Goal: Transaction & Acquisition: Purchase product/service

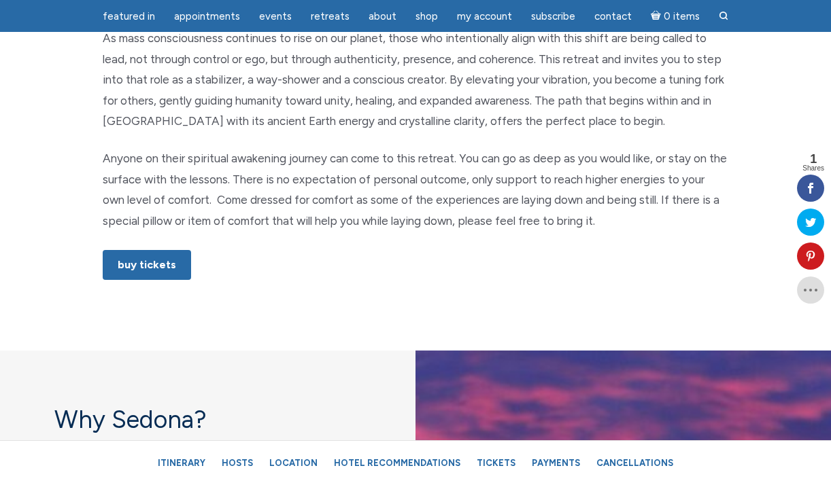
scroll to position [833, 0]
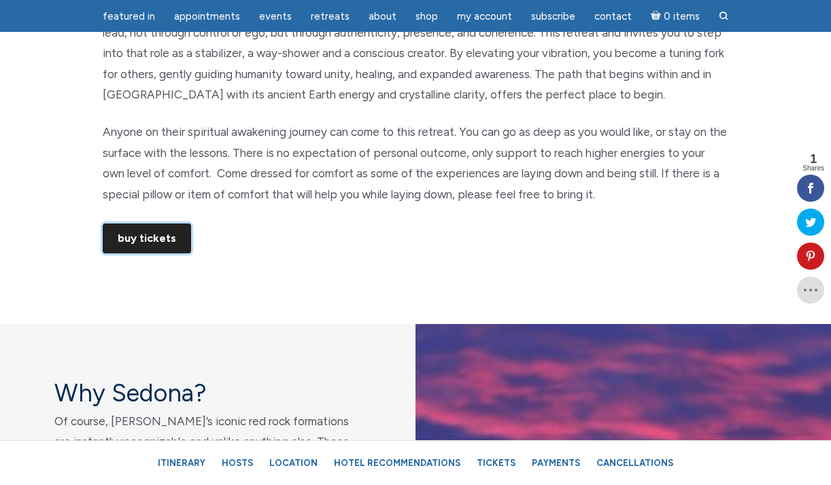
click at [159, 245] on link "Buy Tickets" at bounding box center [147, 239] width 88 height 30
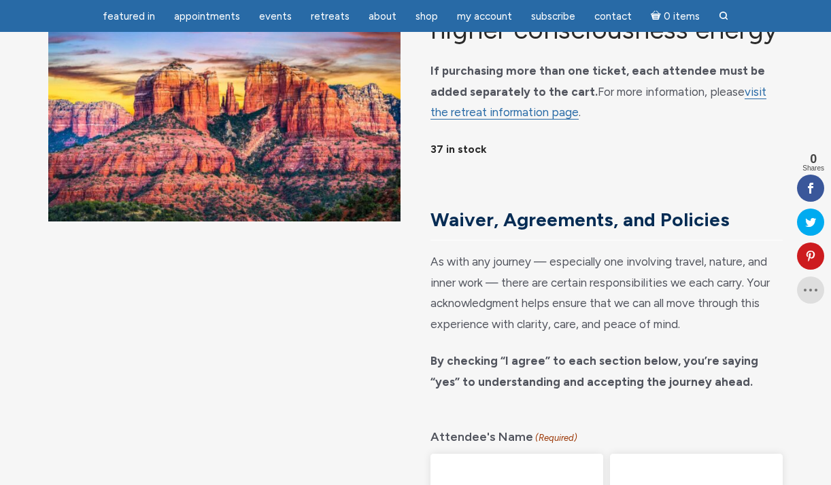
scroll to position [117, 0]
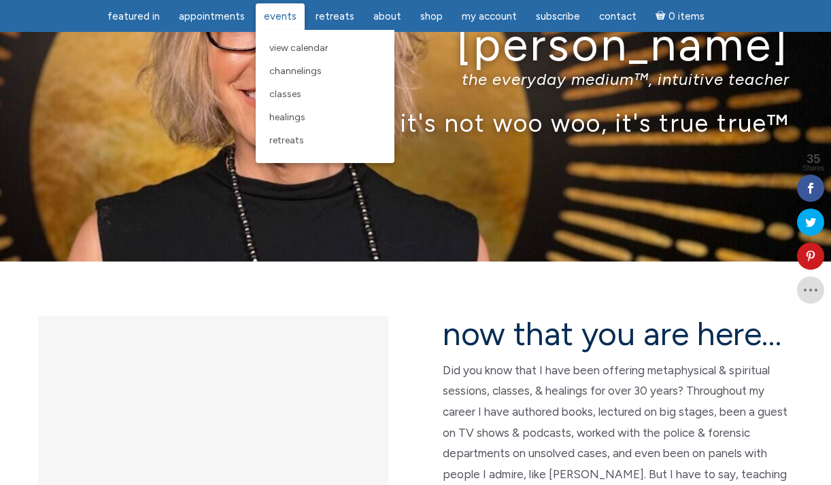
scroll to position [108, 0]
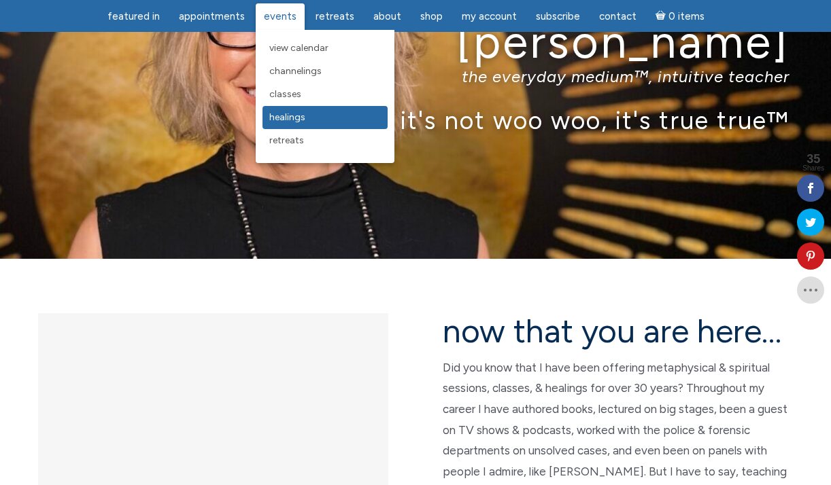
click at [281, 120] on span "Healings" at bounding box center [287, 117] width 36 height 12
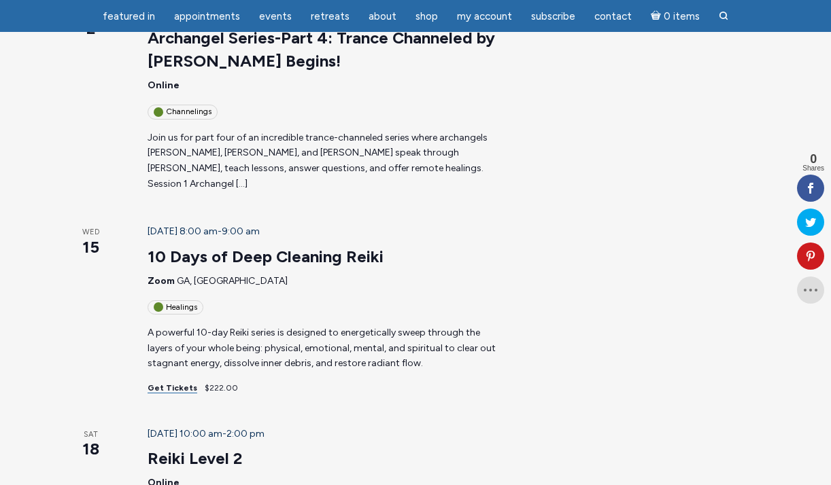
scroll to position [925, 0]
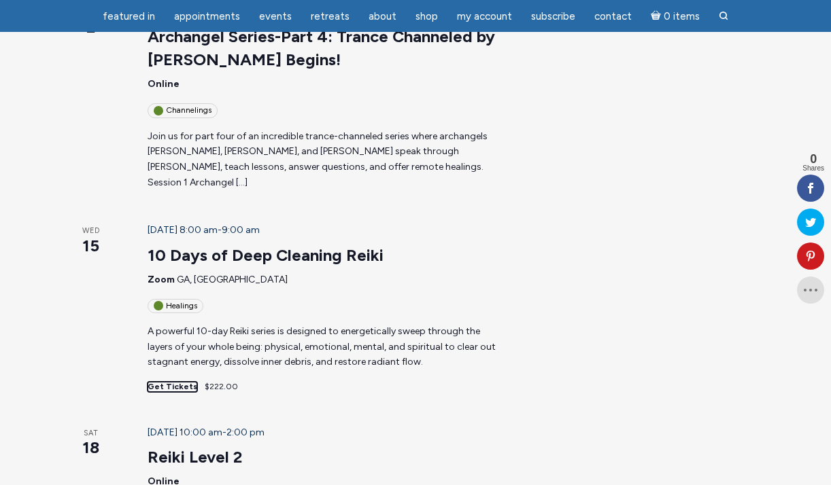
click at [161, 382] on link "Get Tickets" at bounding box center [173, 387] width 50 height 10
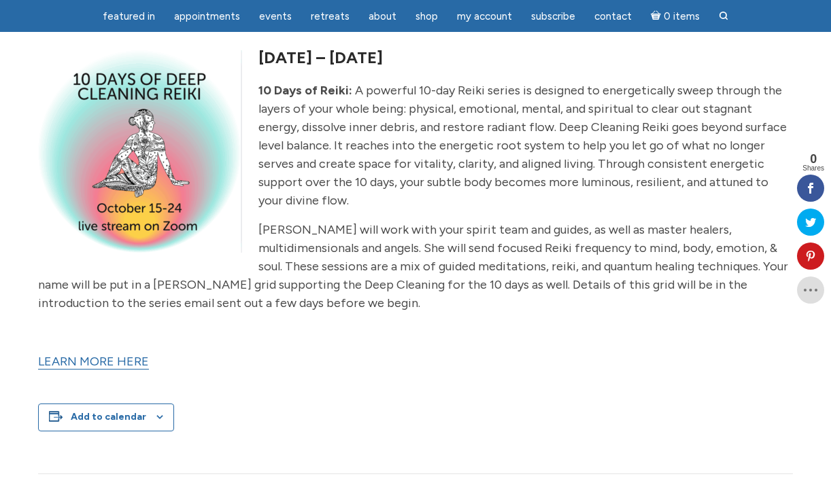
scroll to position [388, 0]
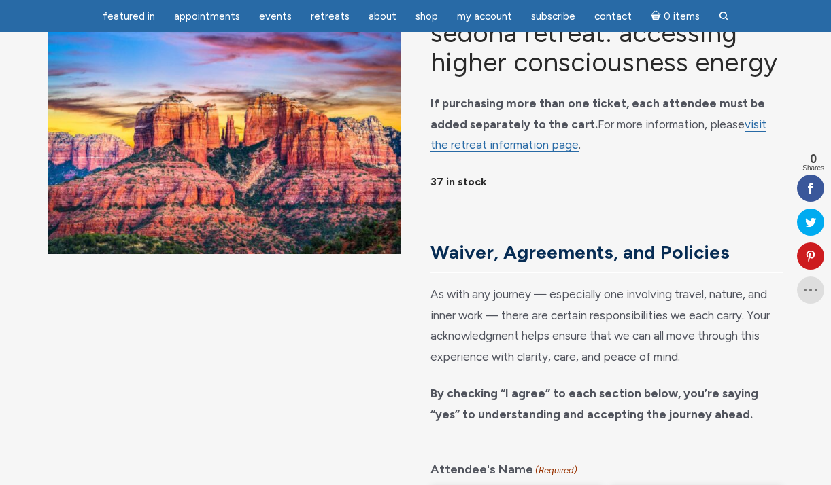
scroll to position [863, 0]
